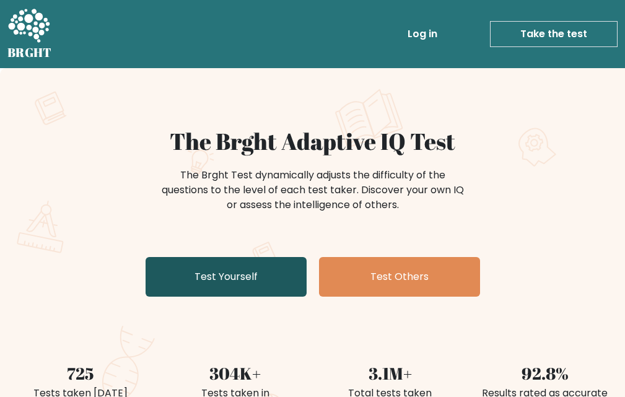
click at [264, 273] on link "Test Yourself" at bounding box center [226, 277] width 161 height 40
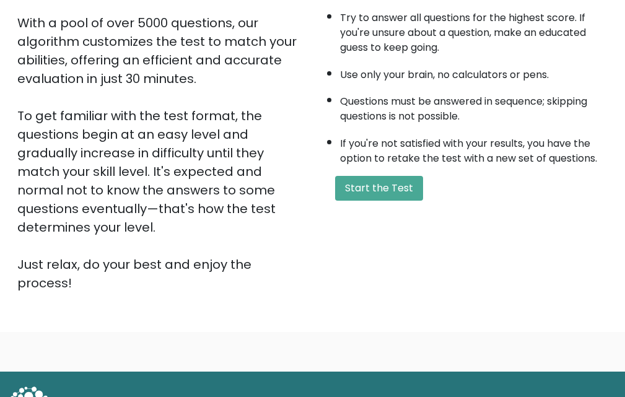
scroll to position [244, 0]
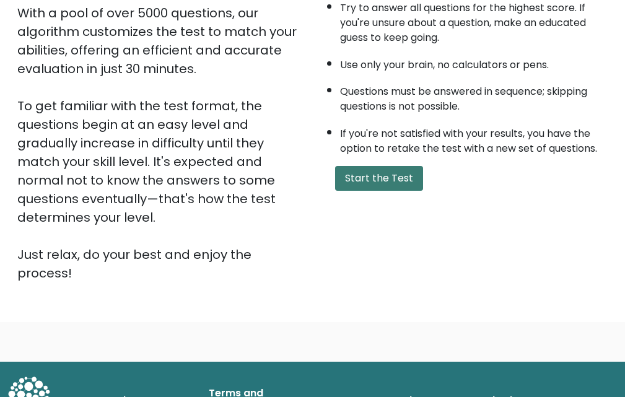
click at [370, 186] on button "Start the Test" at bounding box center [379, 178] width 88 height 25
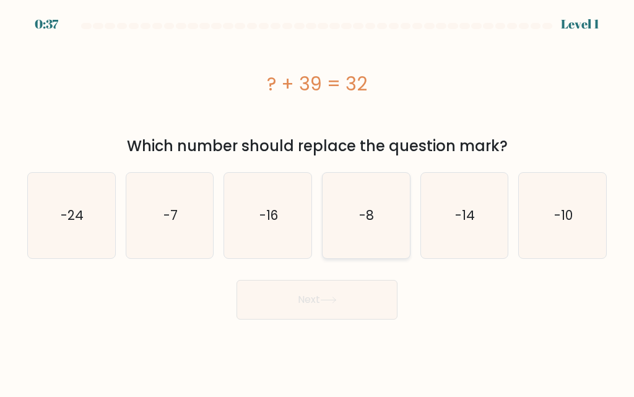
click at [391, 203] on icon "-8" at bounding box center [365, 215] width 85 height 85
click at [318, 202] on input "d. -8" at bounding box center [317, 200] width 1 height 3
radio input "true"
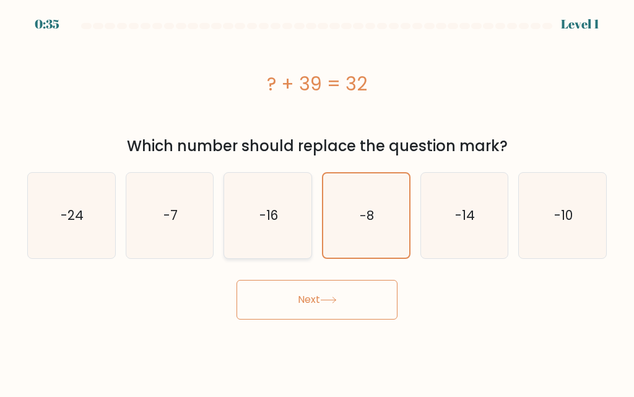
click at [273, 232] on icon "-16" at bounding box center [267, 215] width 85 height 85
click at [317, 202] on input "c. -16" at bounding box center [317, 200] width 1 height 3
radio input "true"
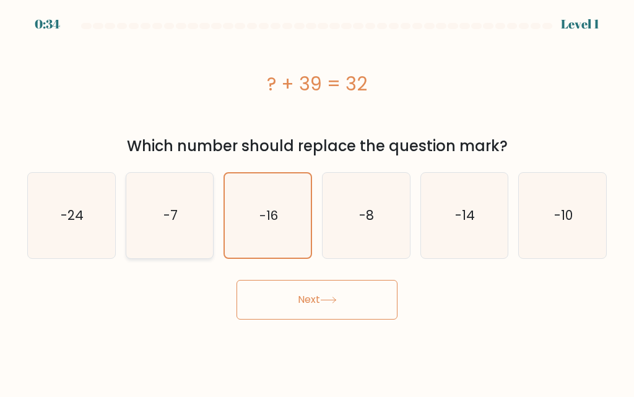
click at [196, 203] on icon "-7" at bounding box center [169, 215] width 85 height 85
click at [317, 202] on input "b. -7" at bounding box center [317, 200] width 1 height 3
radio input "true"
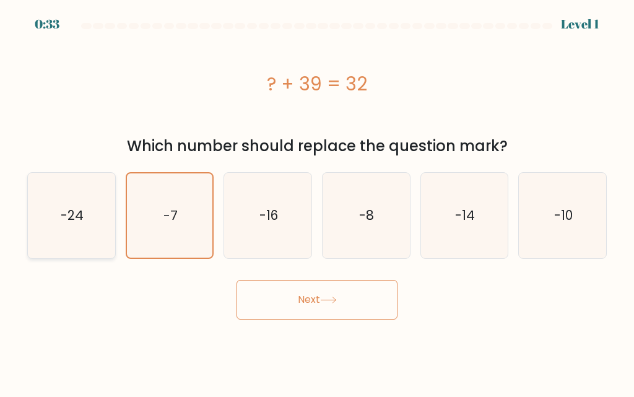
click at [50, 209] on icon "-24" at bounding box center [70, 215] width 85 height 85
click at [317, 202] on input "a. -24" at bounding box center [317, 200] width 1 height 3
radio input "true"
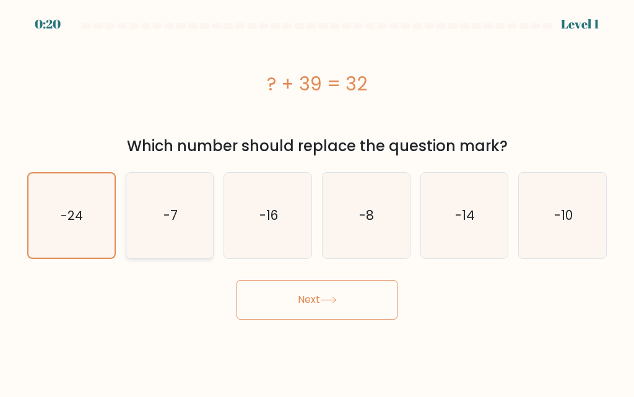
click at [153, 230] on icon "-7" at bounding box center [169, 215] width 85 height 85
click at [317, 202] on input "b. -7" at bounding box center [317, 200] width 1 height 3
radio input "true"
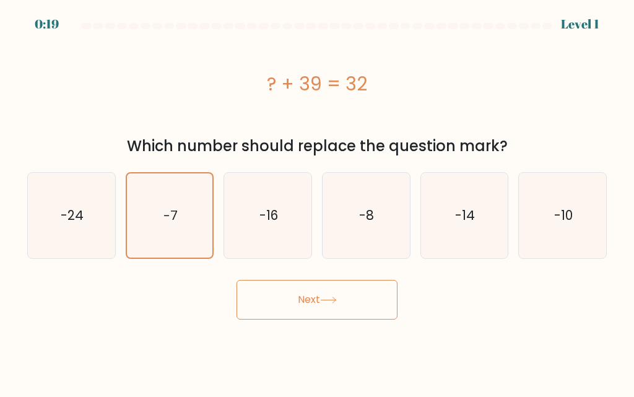
click at [277, 303] on button "Next" at bounding box center [317, 300] width 161 height 40
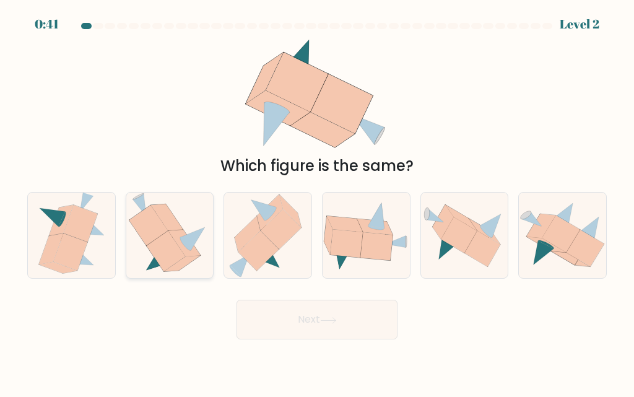
click at [157, 230] on icon at bounding box center [148, 226] width 39 height 40
click at [317, 202] on input "b." at bounding box center [317, 200] width 1 height 3
radio input "true"
click at [263, 323] on button "Next" at bounding box center [317, 320] width 161 height 40
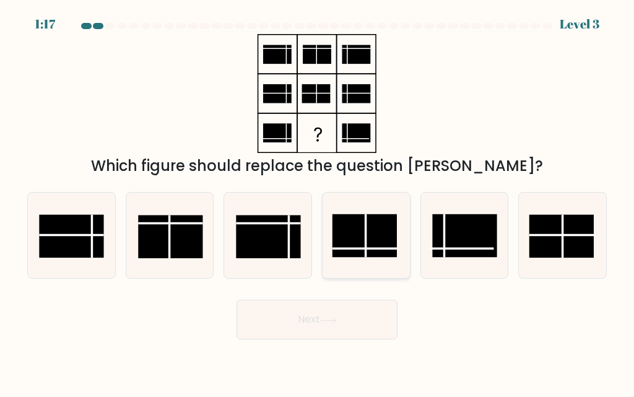
click at [354, 234] on rect at bounding box center [365, 235] width 64 height 43
click at [318, 202] on input "d." at bounding box center [317, 200] width 1 height 3
radio input "true"
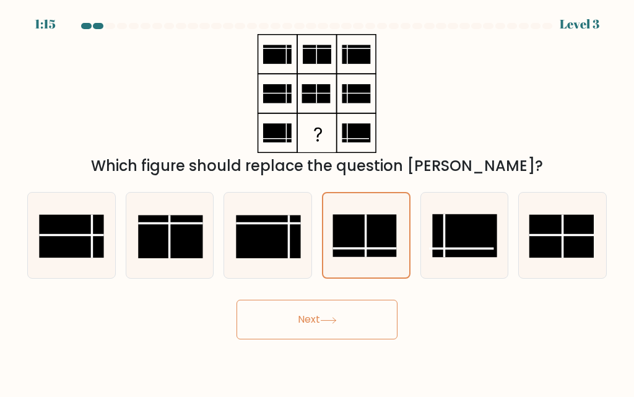
click at [372, 335] on button "Next" at bounding box center [317, 320] width 161 height 40
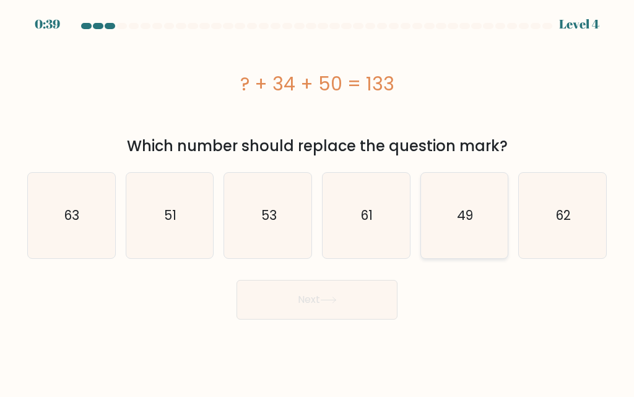
click at [434, 229] on icon "49" at bounding box center [464, 215] width 85 height 85
click at [318, 202] on input "e. 49" at bounding box center [317, 200] width 1 height 3
radio input "true"
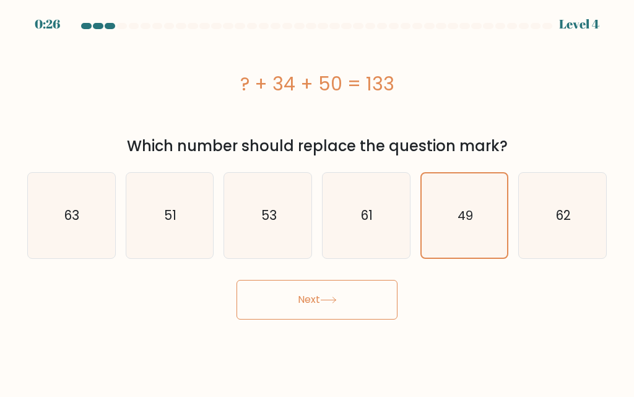
click at [337, 309] on button "Next" at bounding box center [317, 300] width 161 height 40
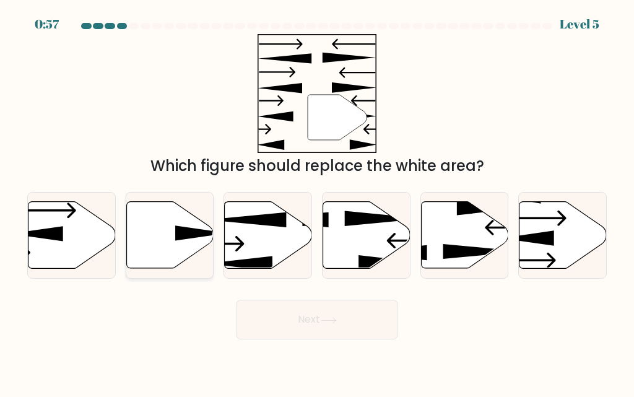
click at [152, 244] on icon at bounding box center [169, 235] width 87 height 67
click at [317, 202] on input "b." at bounding box center [317, 200] width 1 height 3
radio input "true"
click at [357, 328] on button "Next" at bounding box center [317, 320] width 161 height 40
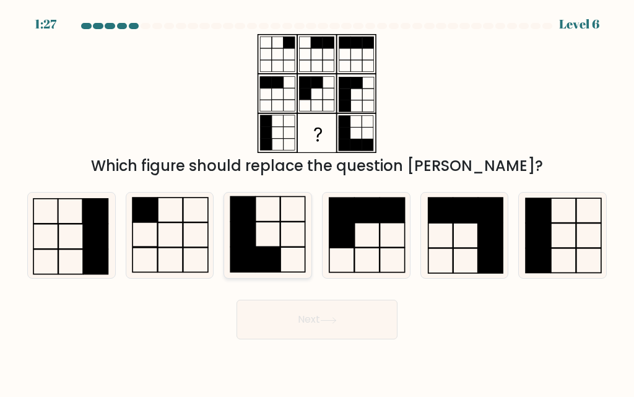
click at [267, 229] on icon at bounding box center [267, 235] width 85 height 85
click at [317, 202] on input "c." at bounding box center [317, 200] width 1 height 3
radio input "true"
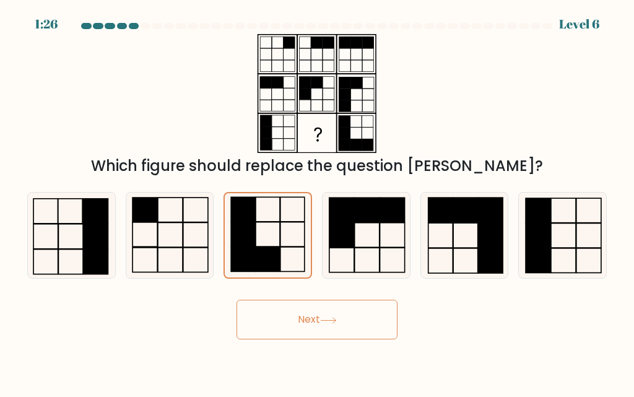
click at [301, 333] on button "Next" at bounding box center [317, 320] width 161 height 40
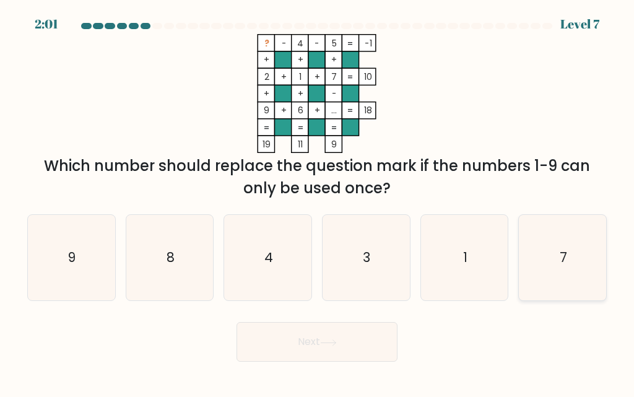
click at [582, 277] on icon "7" at bounding box center [562, 257] width 85 height 85
click at [318, 202] on input "f. 7" at bounding box center [317, 200] width 1 height 3
radio input "true"
click at [378, 338] on button "Next" at bounding box center [317, 342] width 161 height 40
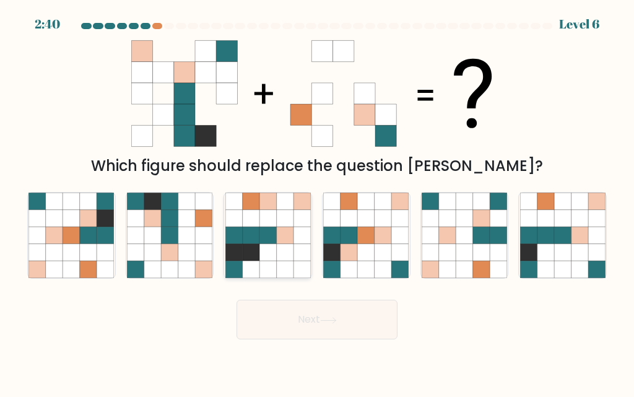
click at [269, 244] on icon at bounding box center [267, 235] width 17 height 17
click at [317, 202] on input "c." at bounding box center [317, 200] width 1 height 3
radio input "true"
click at [357, 319] on button "Next" at bounding box center [317, 320] width 161 height 40
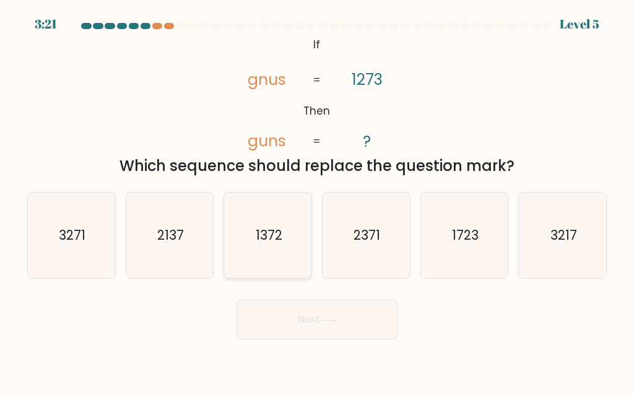
click at [287, 259] on icon "1372" at bounding box center [267, 235] width 85 height 85
click at [317, 202] on input "c. [DATE]" at bounding box center [317, 200] width 1 height 3
radio input "true"
click at [344, 316] on button "Next" at bounding box center [317, 320] width 161 height 40
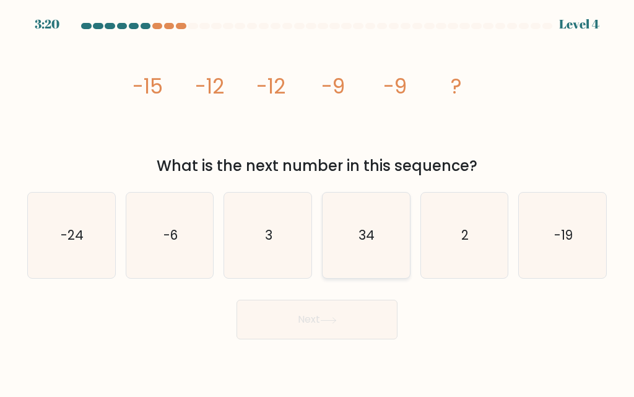
click at [355, 253] on icon "34" at bounding box center [365, 235] width 85 height 85
click at [318, 202] on input "d. 34" at bounding box center [317, 200] width 1 height 3
radio input "true"
click at [347, 305] on button "Next" at bounding box center [317, 320] width 161 height 40
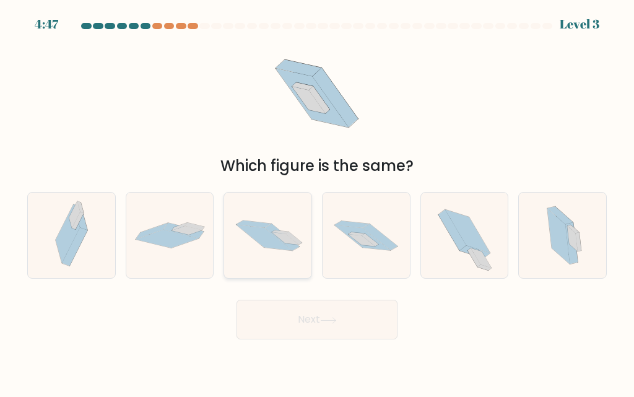
click at [237, 240] on icon at bounding box center [267, 235] width 87 height 58
click at [317, 202] on input "c." at bounding box center [317, 200] width 1 height 3
radio input "true"
click at [302, 325] on button "Next" at bounding box center [317, 320] width 161 height 40
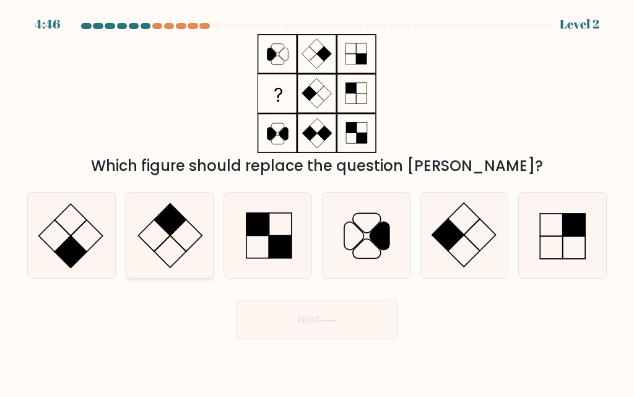
click at [211, 262] on icon at bounding box center [169, 235] width 85 height 85
click at [317, 202] on input "b." at bounding box center [317, 200] width 1 height 3
radio input "true"
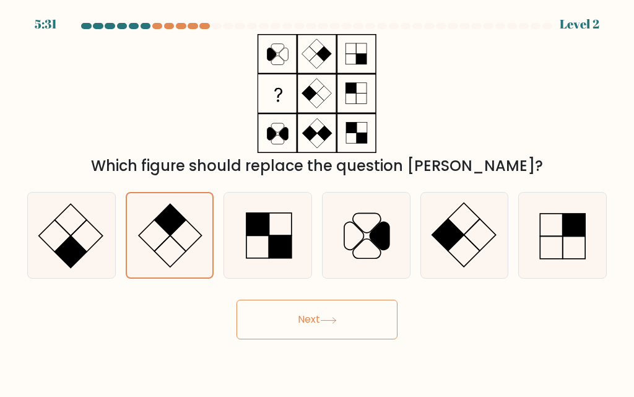
click at [315, 316] on button "Next" at bounding box center [317, 320] width 161 height 40
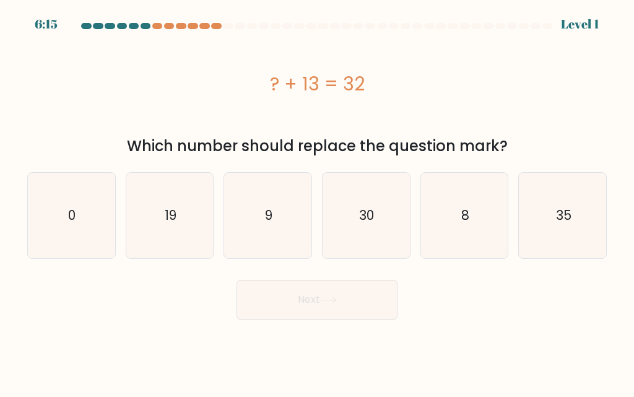
click at [271, 265] on form "a. 0" at bounding box center [317, 171] width 634 height 297
click at [264, 241] on icon "9" at bounding box center [267, 215] width 85 height 85
click at [317, 202] on input "c. 9" at bounding box center [317, 200] width 1 height 3
radio input "true"
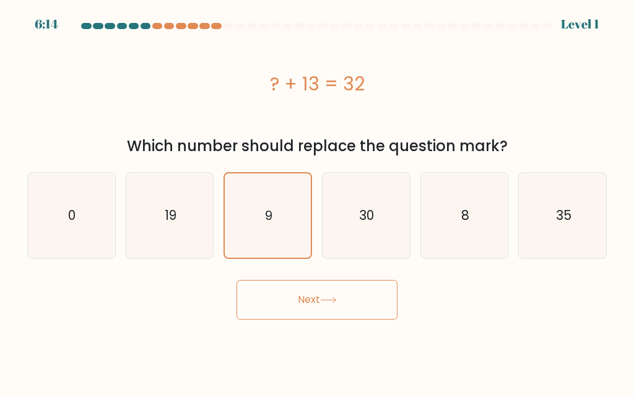
click at [275, 290] on button "Next" at bounding box center [317, 300] width 161 height 40
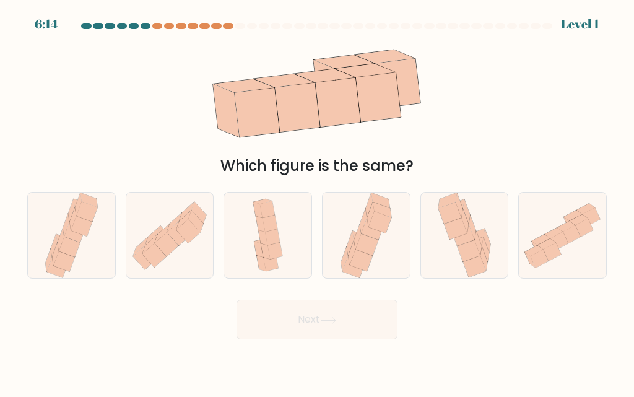
click at [357, 215] on icon at bounding box center [366, 235] width 56 height 85
click at [318, 202] on input "d." at bounding box center [317, 200] width 1 height 3
radio input "true"
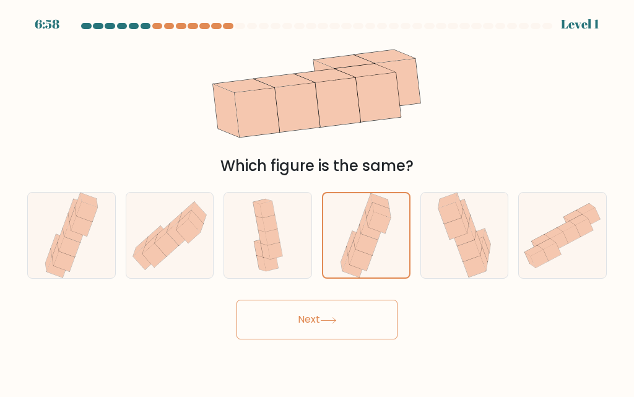
click at [333, 308] on button "Next" at bounding box center [317, 320] width 161 height 40
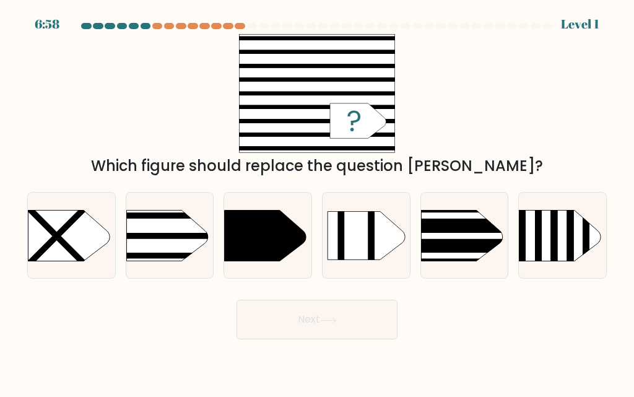
click at [294, 251] on icon at bounding box center [267, 235] width 87 height 51
click at [317, 202] on input "c." at bounding box center [317, 200] width 1 height 3
radio input "true"
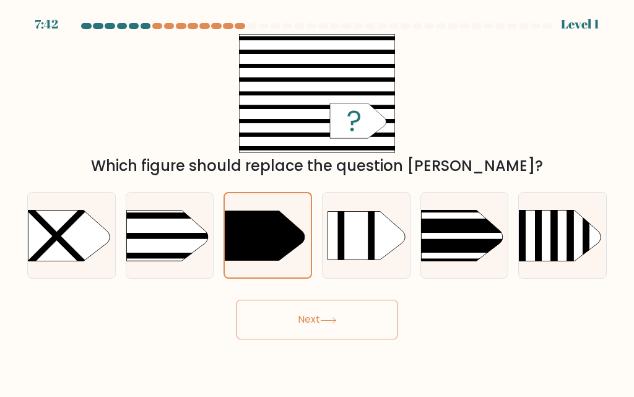
click at [321, 326] on button "Next" at bounding box center [317, 320] width 161 height 40
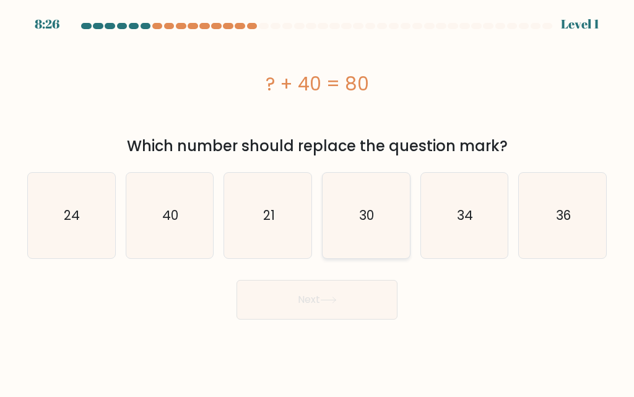
click at [355, 232] on icon "30" at bounding box center [365, 215] width 85 height 85
click at [318, 202] on input "d. 30" at bounding box center [317, 200] width 1 height 3
radio input "true"
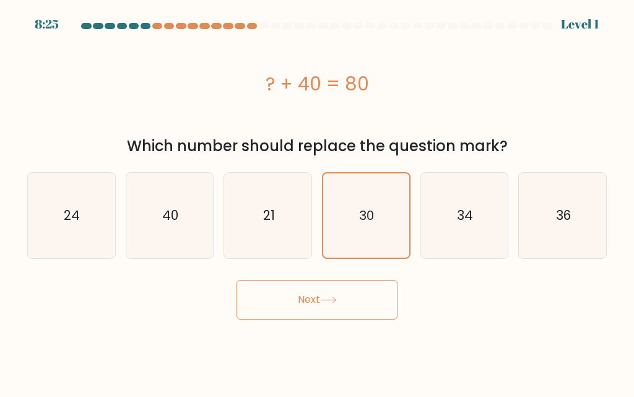
click at [344, 294] on button "Next" at bounding box center [317, 300] width 161 height 40
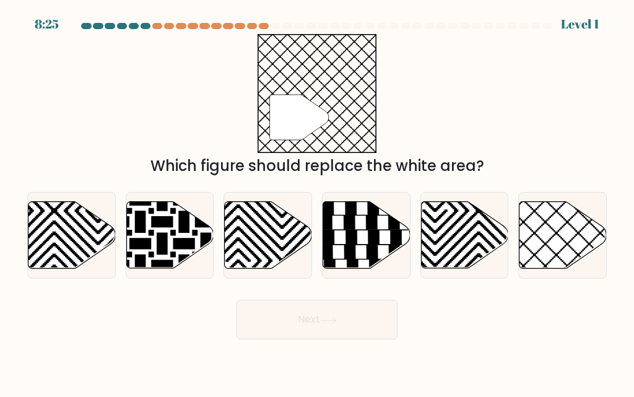
click at [258, 222] on icon at bounding box center [268, 235] width 87 height 67
click at [317, 202] on input "c." at bounding box center [317, 200] width 1 height 3
radio input "true"
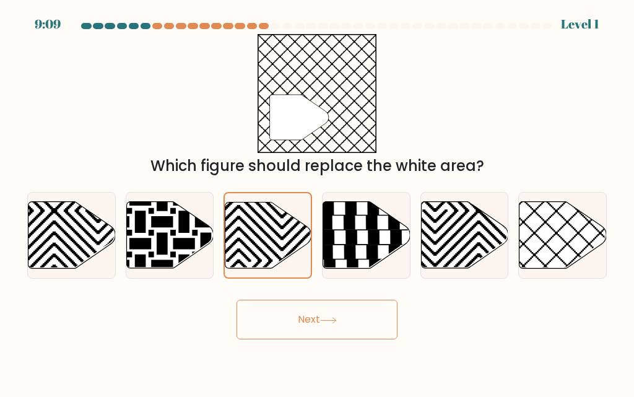
click at [296, 312] on button "Next" at bounding box center [317, 320] width 161 height 40
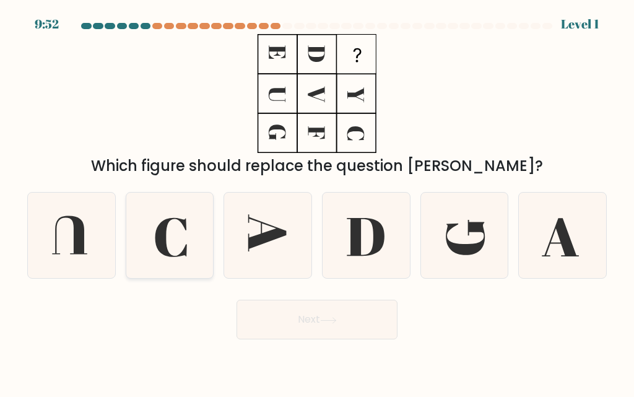
click at [157, 222] on icon at bounding box center [169, 235] width 85 height 85
click at [317, 202] on input "b." at bounding box center [317, 200] width 1 height 3
radio input "true"
click at [327, 341] on body "9:47 Level 1" at bounding box center [317, 198] width 634 height 397
click at [287, 324] on button "Next" at bounding box center [317, 320] width 161 height 40
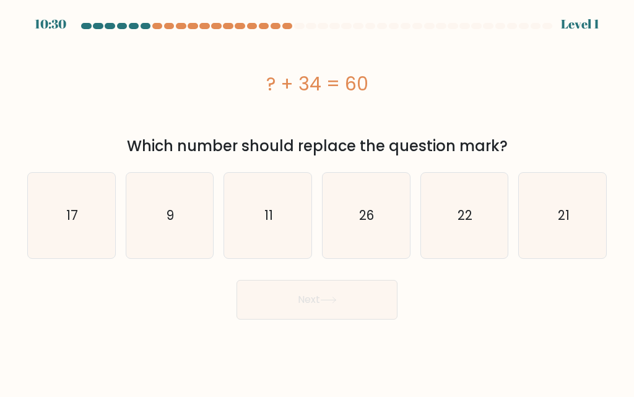
click at [143, 27] on div at bounding box center [146, 26] width 11 height 6
